Goal: Task Accomplishment & Management: Manage account settings

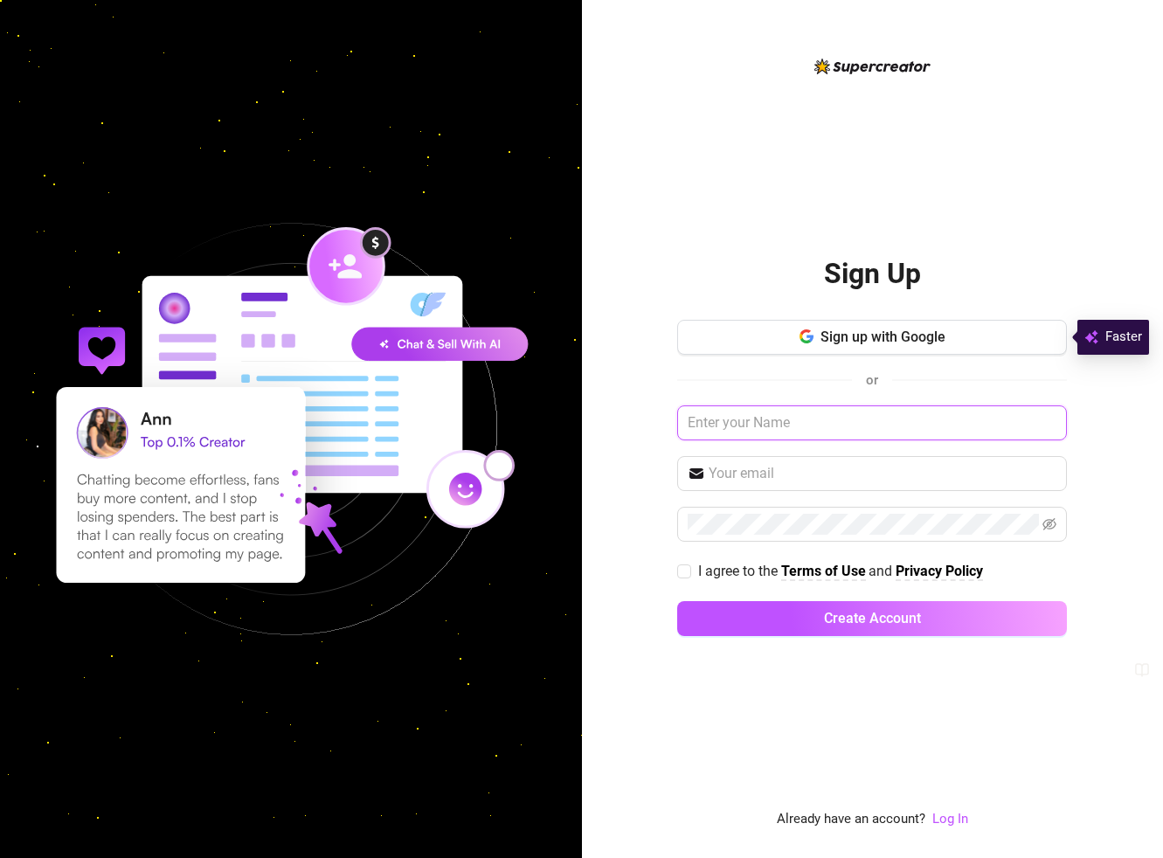
click at [816, 417] on input "text" at bounding box center [872, 422] width 390 height 35
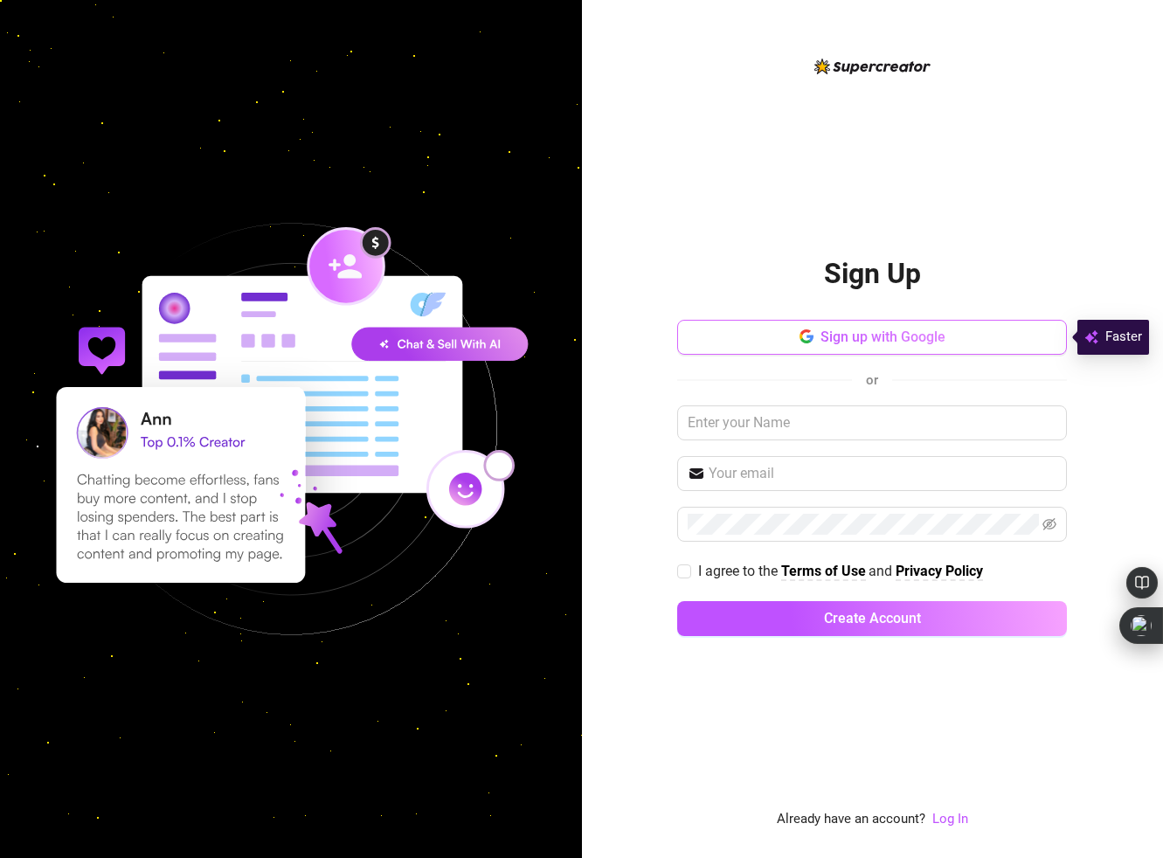
click at [848, 343] on span "Sign up with Google" at bounding box center [882, 336] width 125 height 17
click at [948, 819] on link "Log In" at bounding box center [950, 819] width 36 height 16
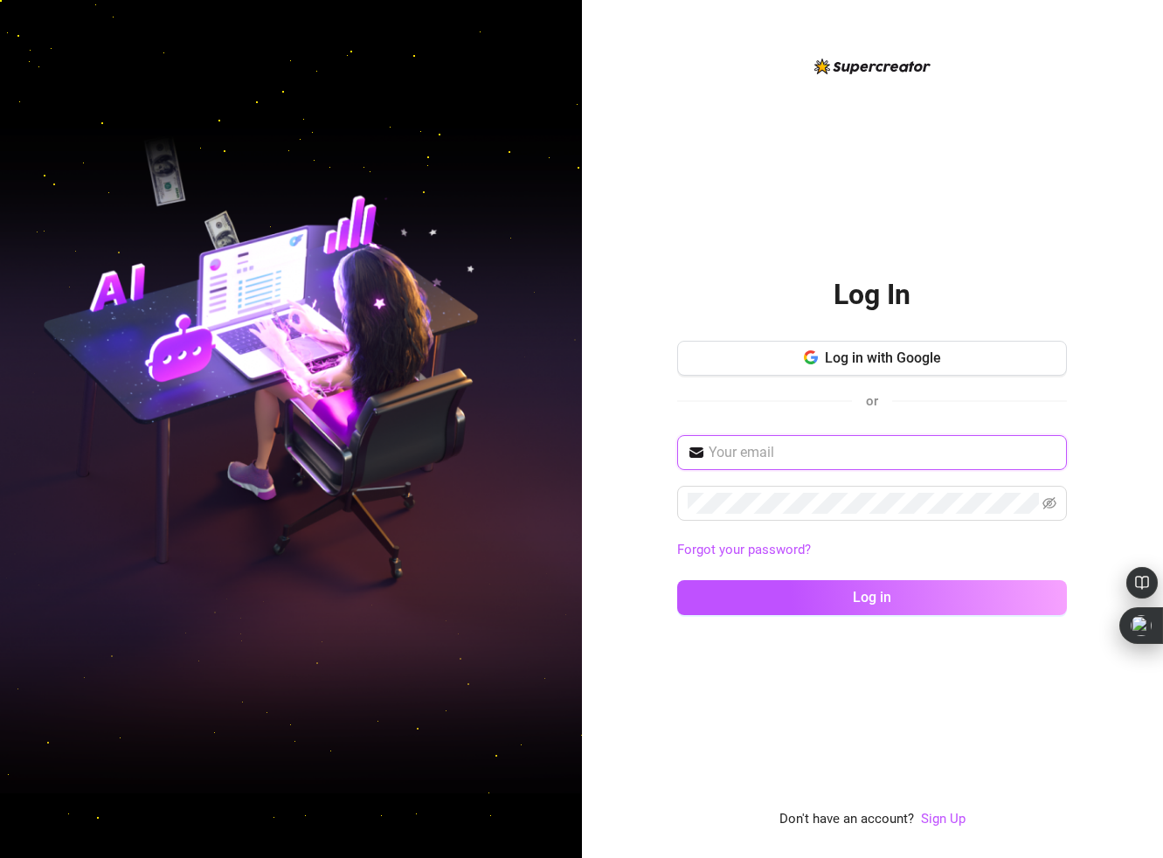
type input "[DOMAIN_NAME][EMAIL_ADDRESS][DOMAIN_NAME]"
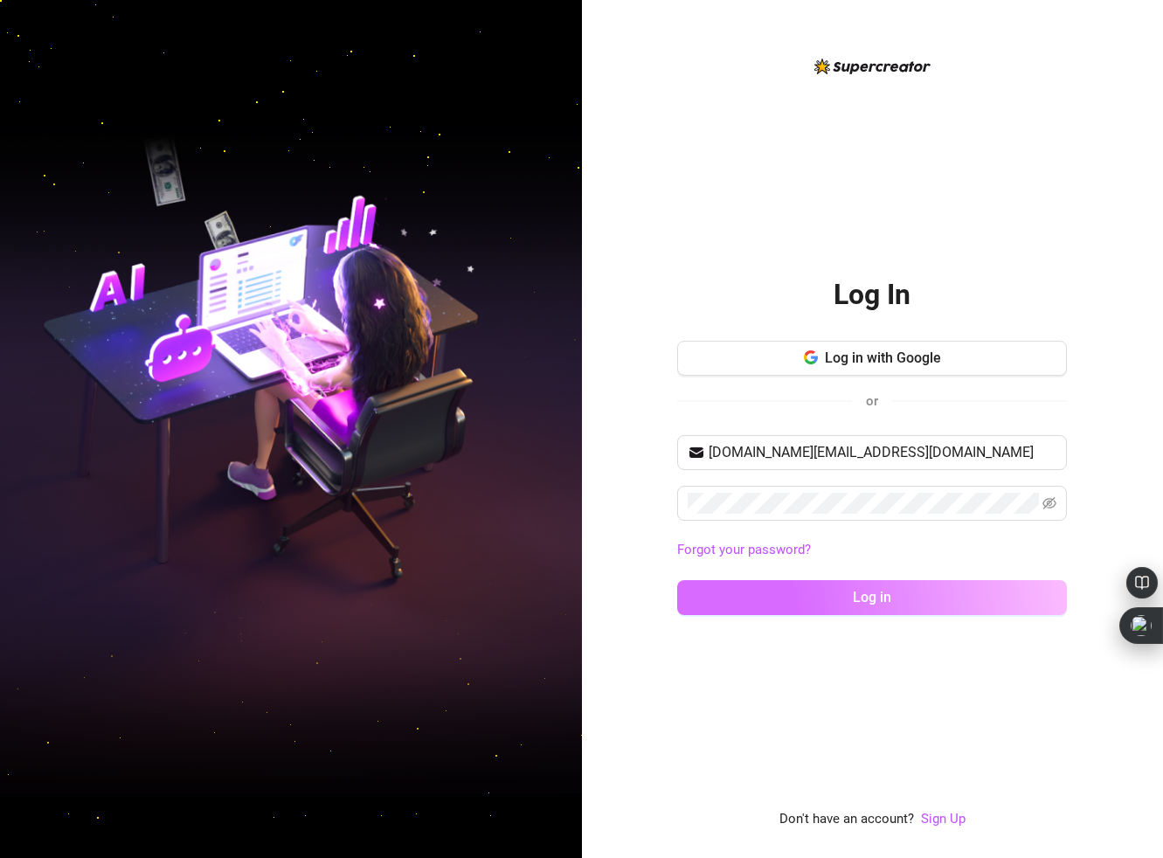
click at [875, 602] on span "Log in" at bounding box center [872, 597] width 38 height 17
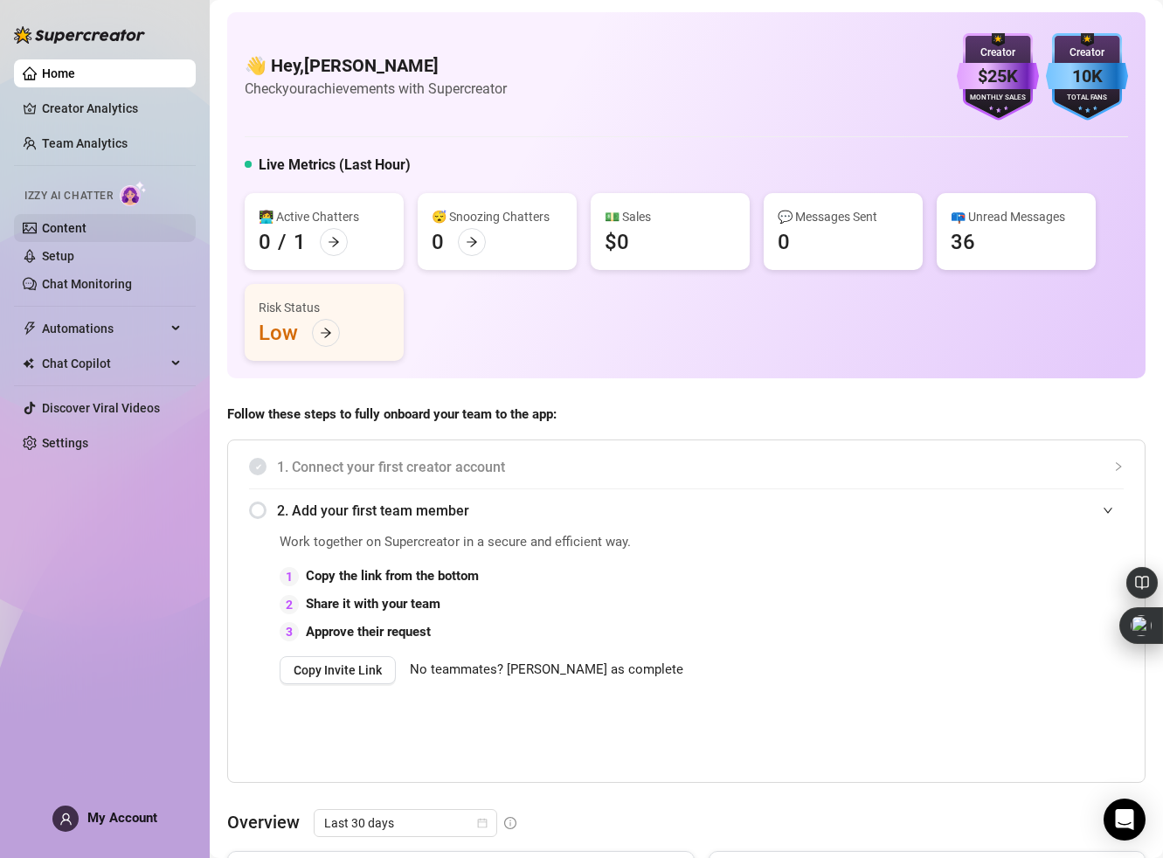
click at [86, 232] on link "Content" at bounding box center [64, 228] width 45 height 14
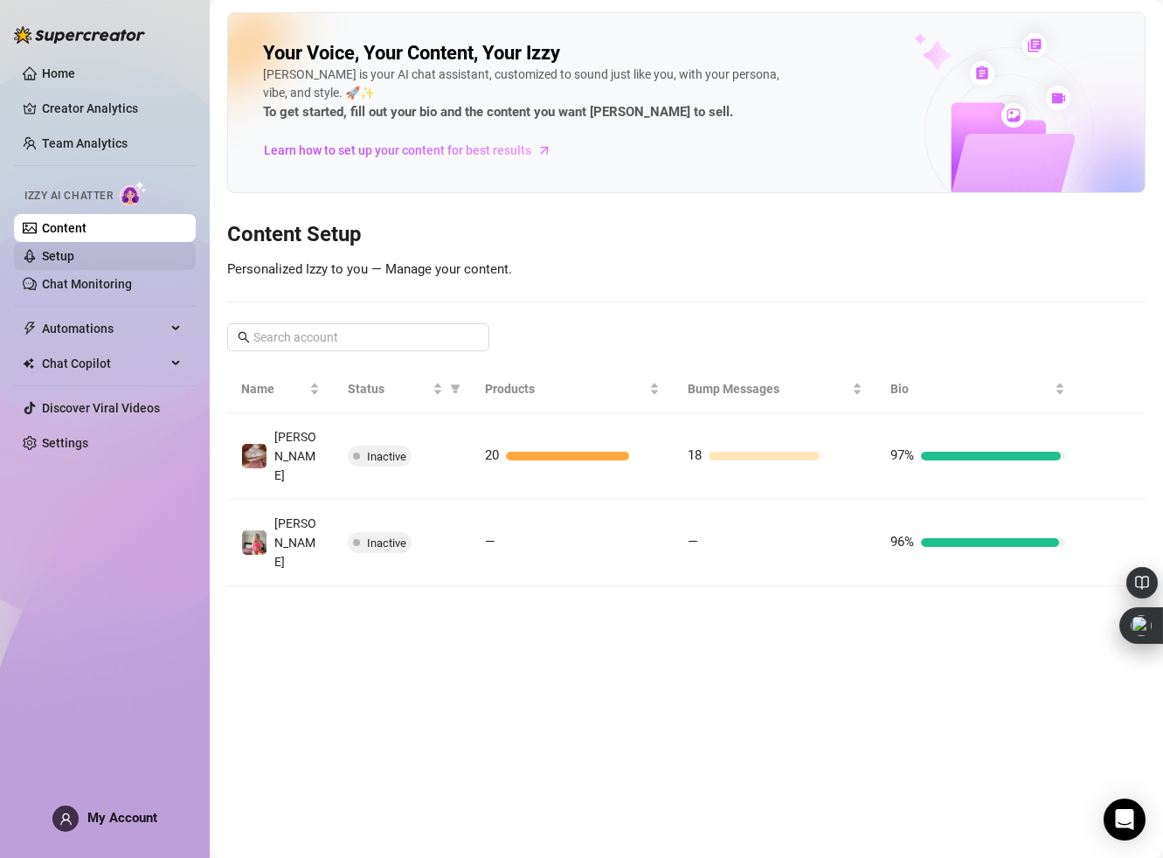
click at [74, 258] on link "Setup" at bounding box center [58, 256] width 32 height 14
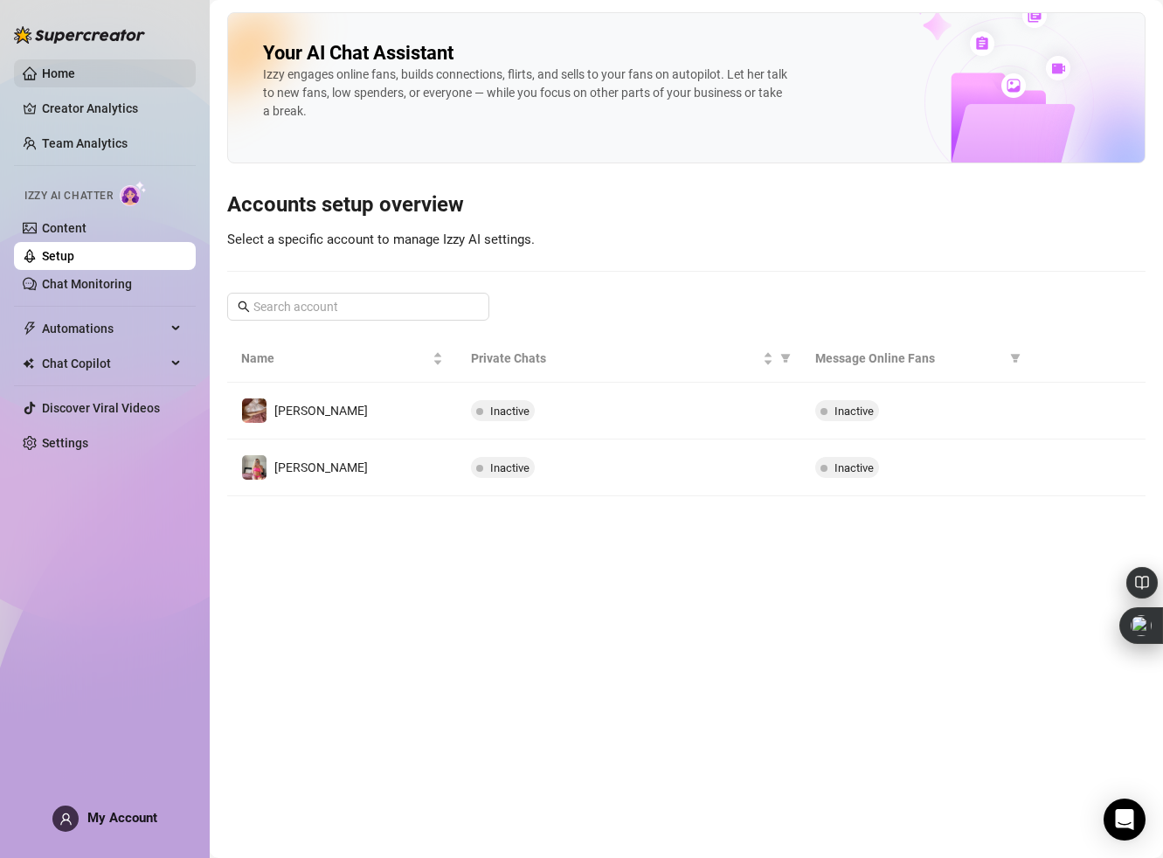
click at [75, 76] on link "Home" at bounding box center [58, 73] width 33 height 14
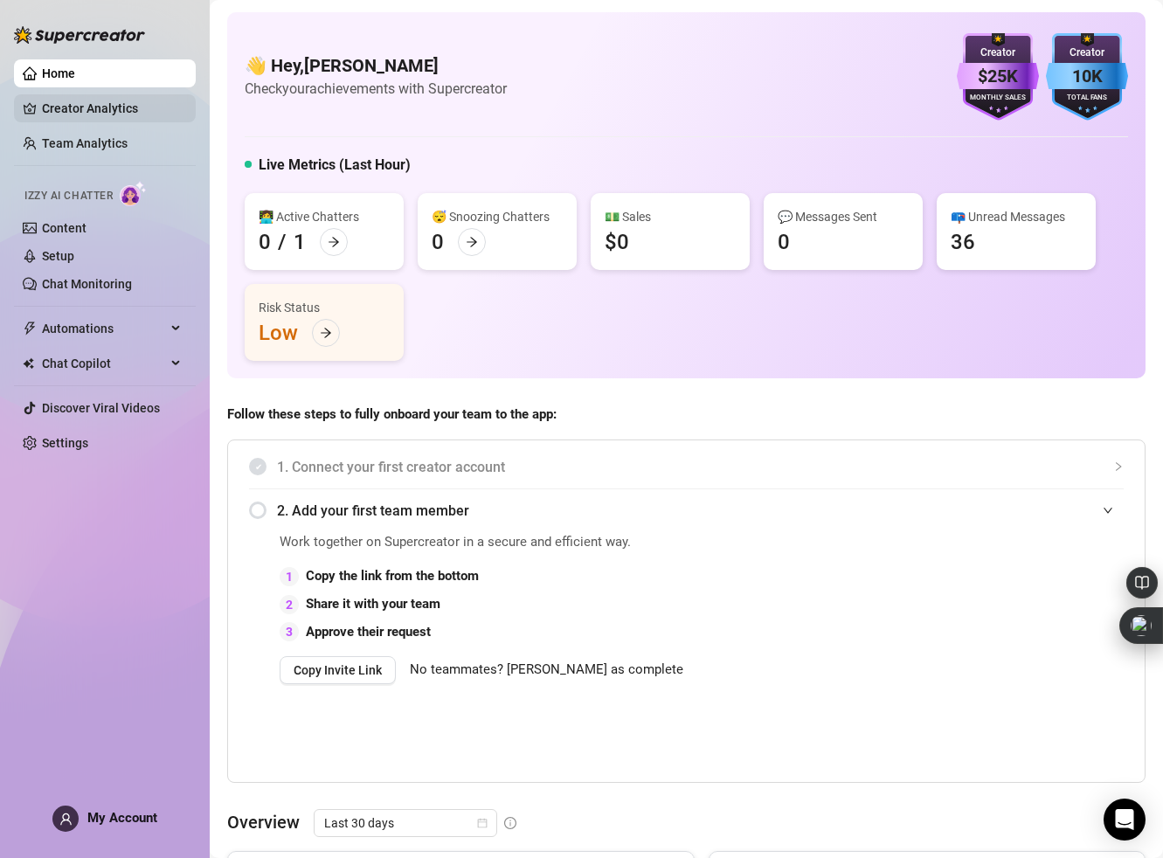
click at [114, 109] on link "Creator Analytics" at bounding box center [112, 108] width 140 height 28
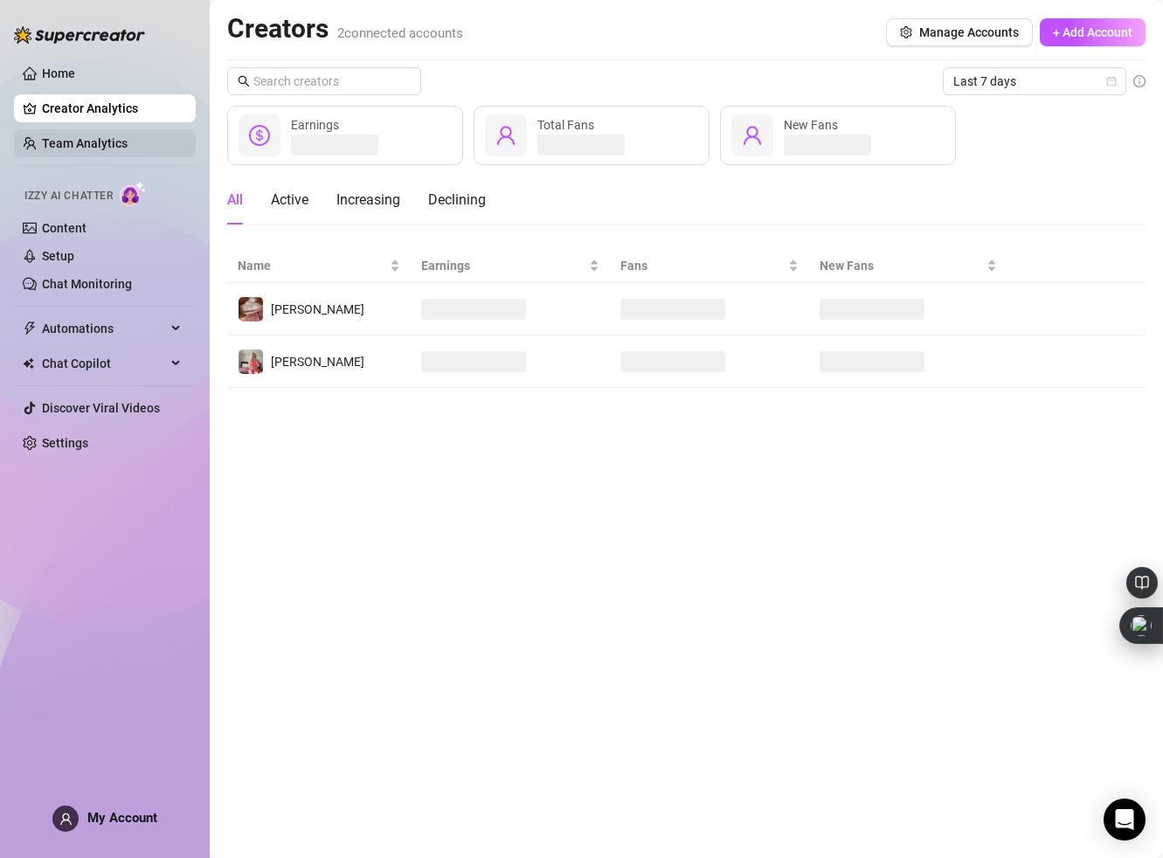
click at [128, 142] on link "Team Analytics" at bounding box center [85, 143] width 86 height 14
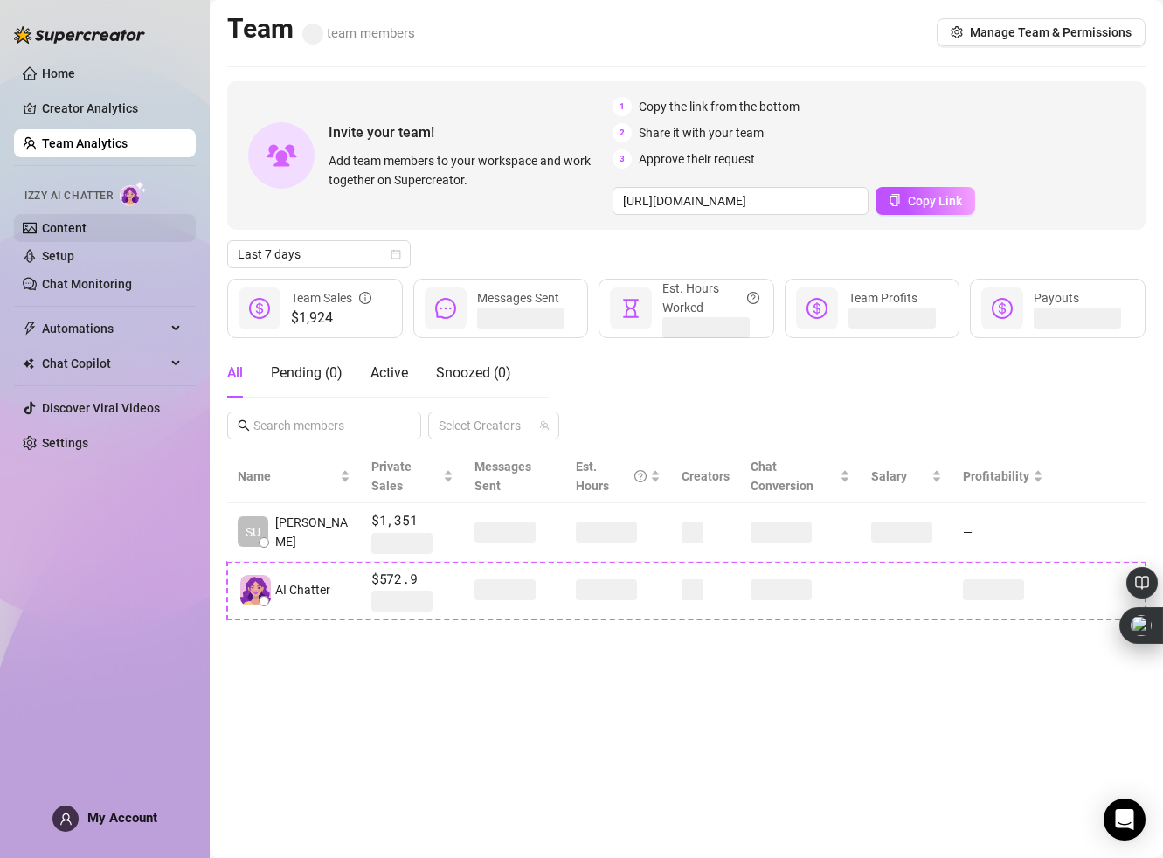
click at [86, 223] on link "Content" at bounding box center [64, 228] width 45 height 14
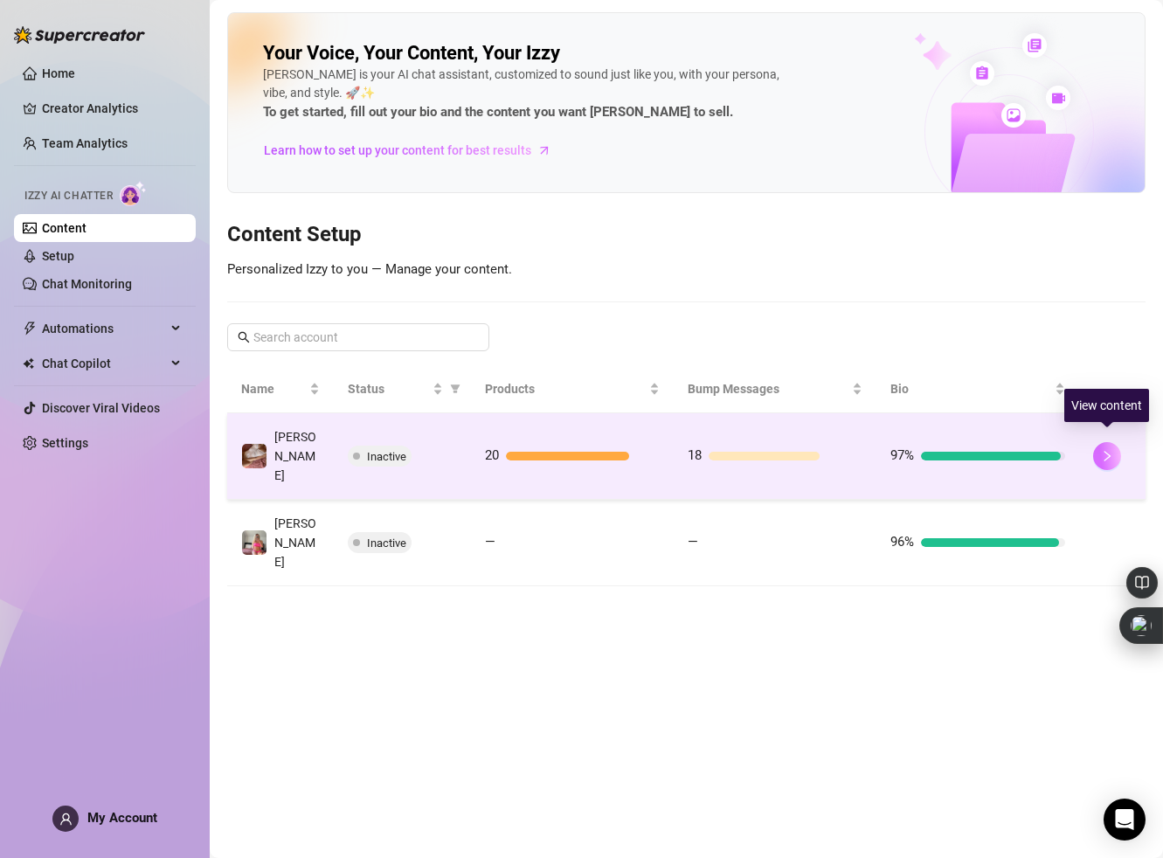
click at [1109, 451] on icon "right" at bounding box center [1107, 456] width 6 height 10
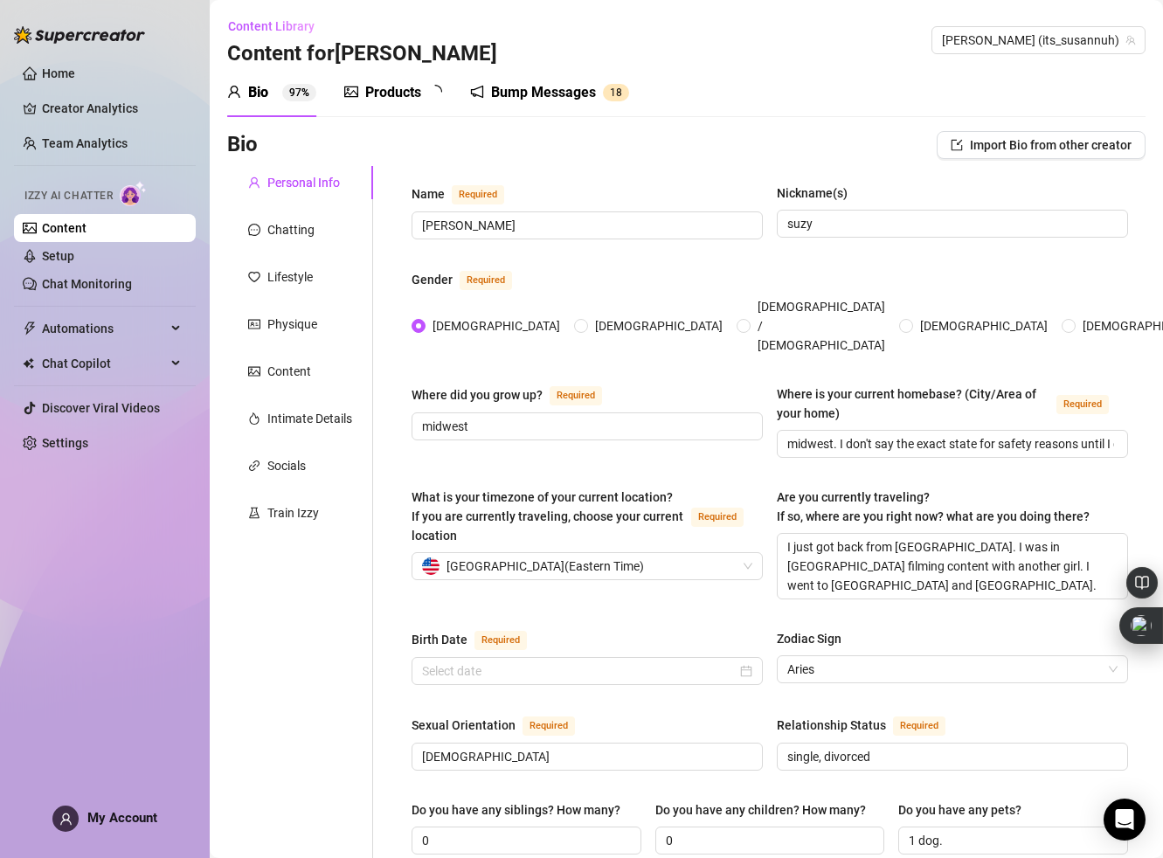
type input "[DATE]"
click at [132, 280] on link "Chat Monitoring" at bounding box center [87, 284] width 90 height 14
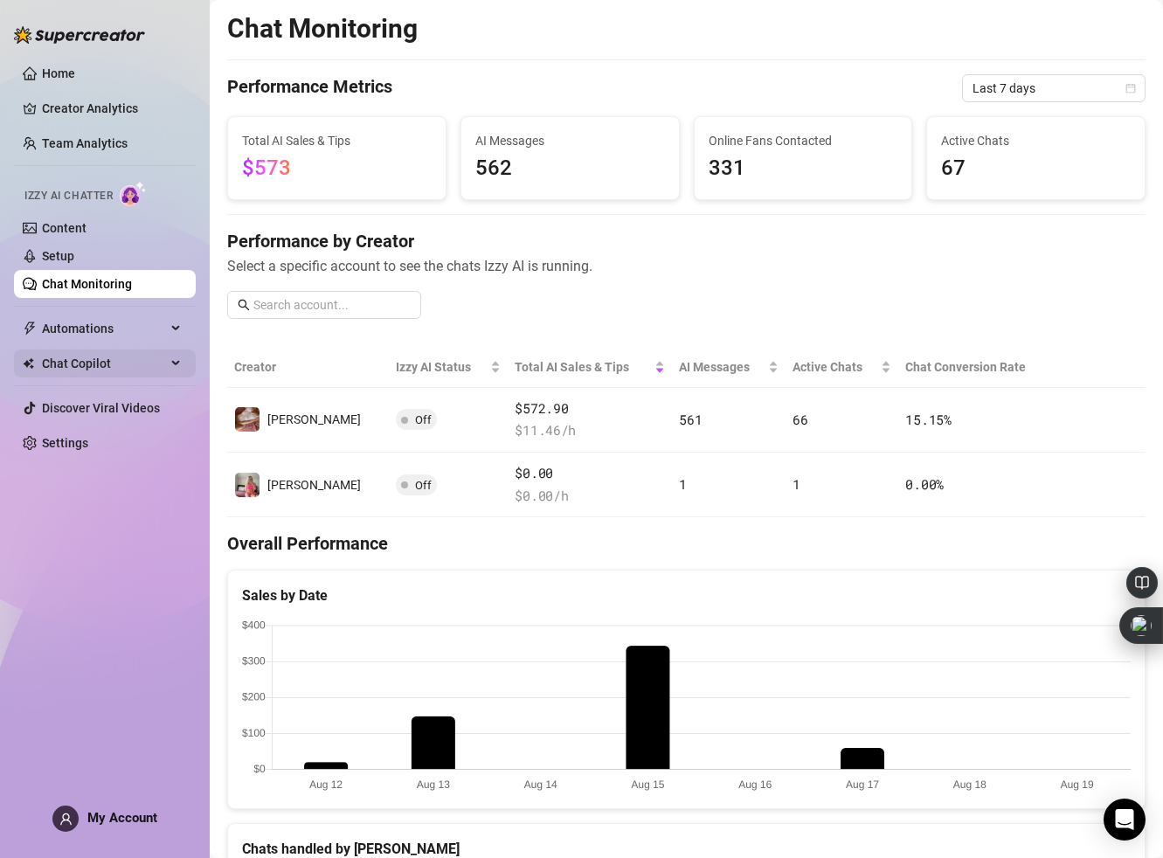
click at [137, 369] on span "Chat Copilot" at bounding box center [104, 363] width 124 height 28
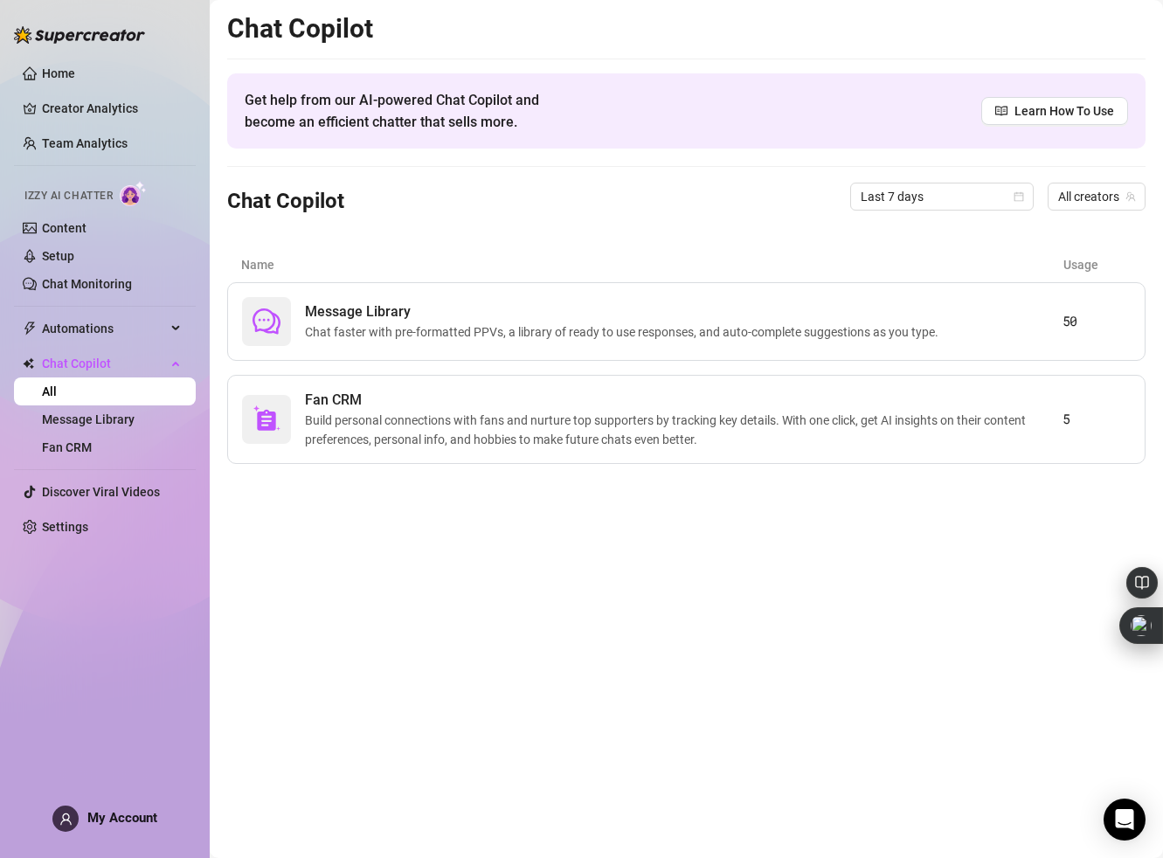
click at [93, 34] on img at bounding box center [79, 34] width 131 height 17
click at [75, 67] on link "Home" at bounding box center [58, 73] width 33 height 14
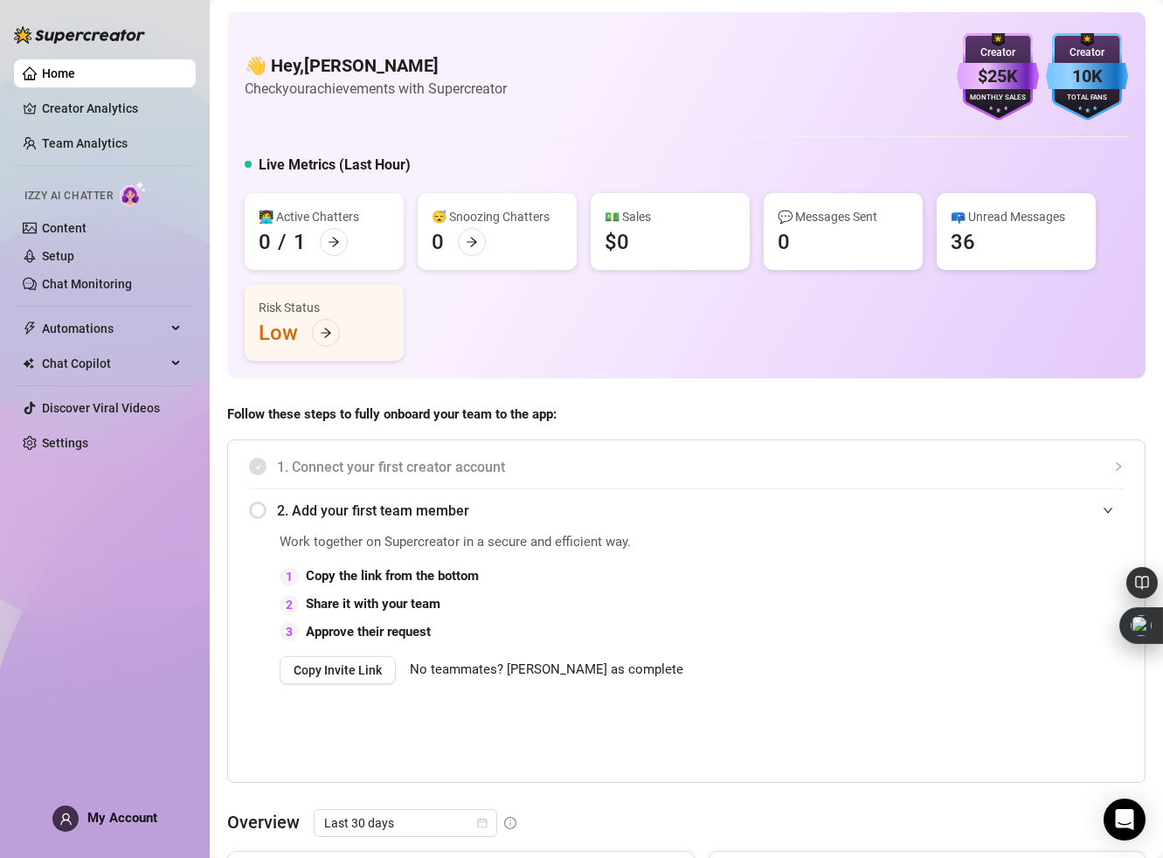
click at [353, 474] on span "1. Connect your first creator account" at bounding box center [700, 467] width 847 height 22
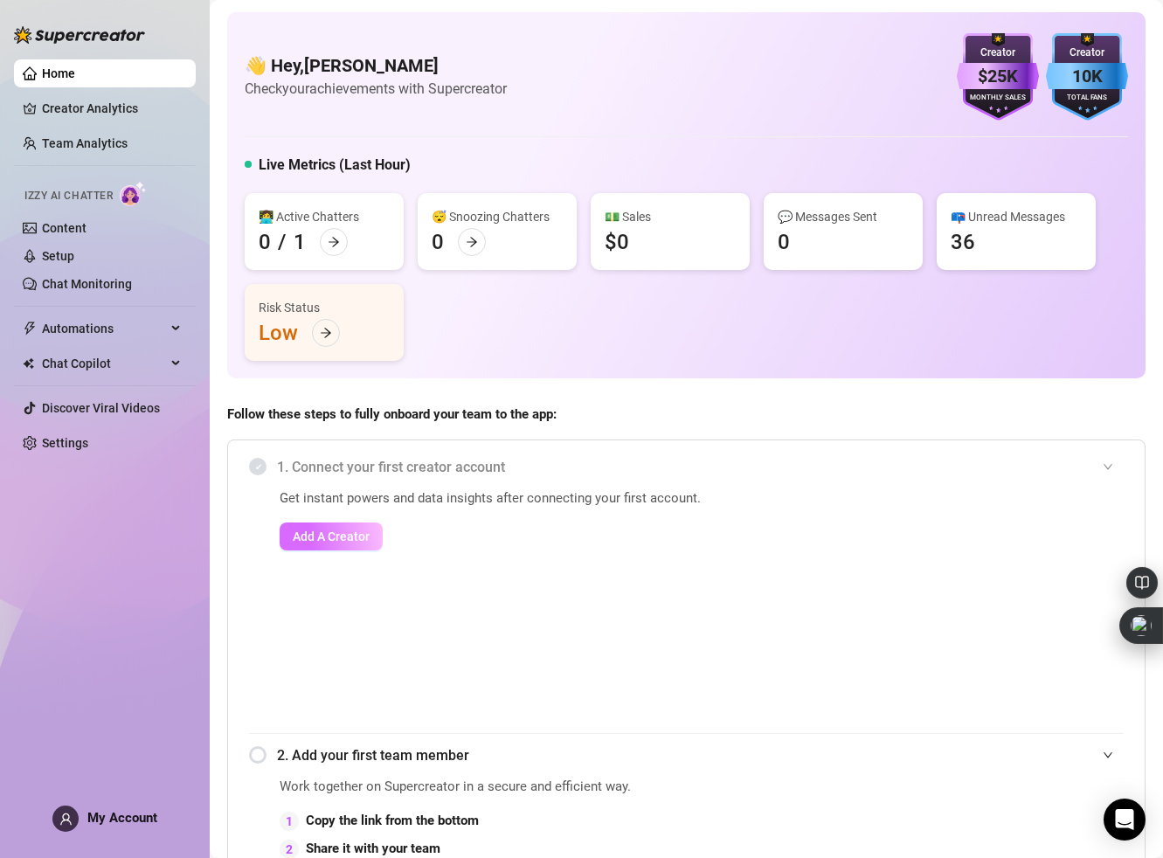
click at [355, 529] on span "Add A Creator" at bounding box center [331, 536] width 77 height 14
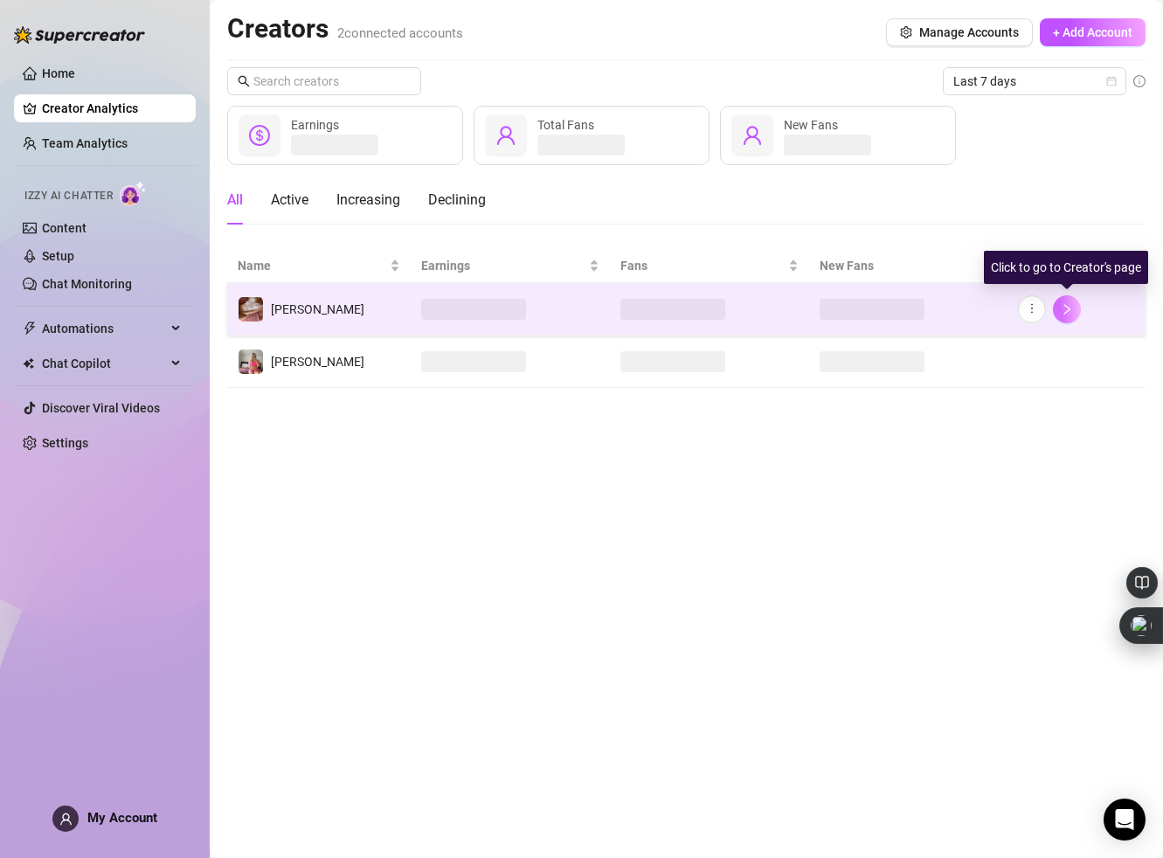
click at [1070, 309] on icon "right" at bounding box center [1067, 309] width 12 height 12
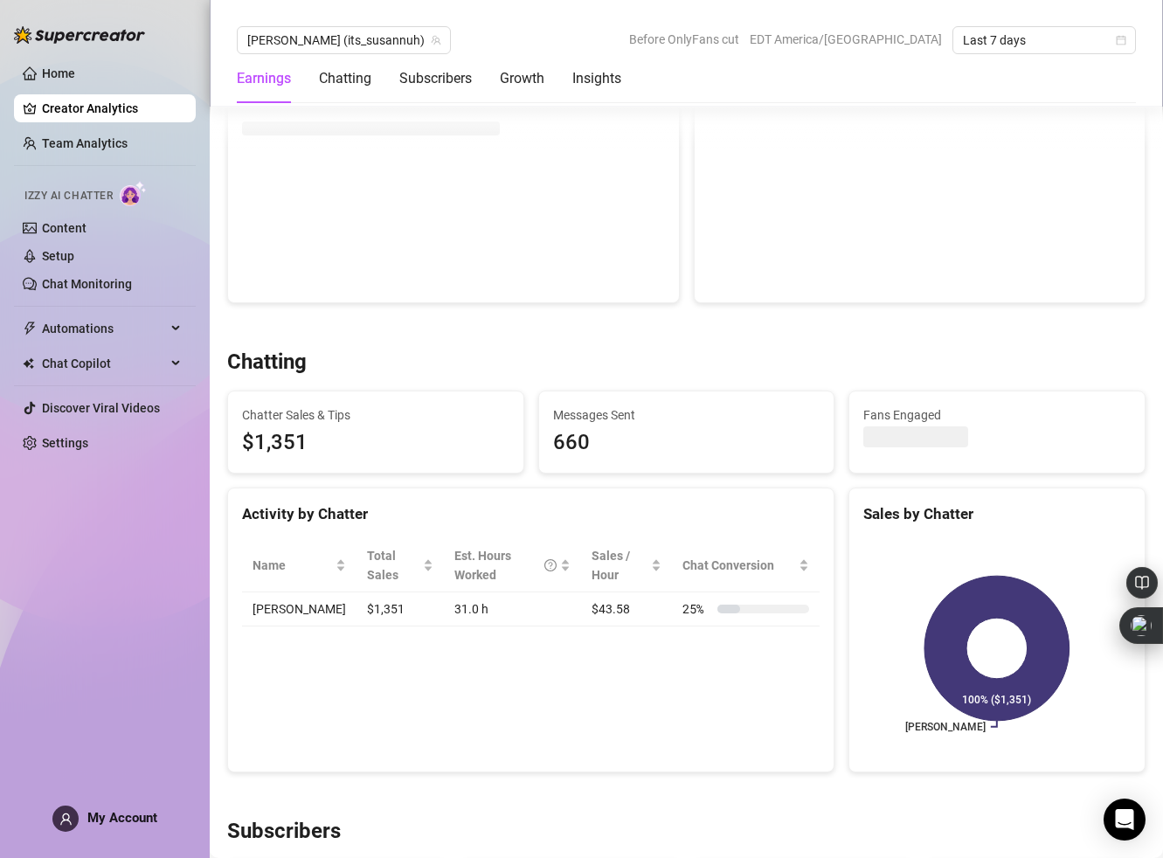
scroll to position [342, 0]
